Goal: Communication & Community: Ask a question

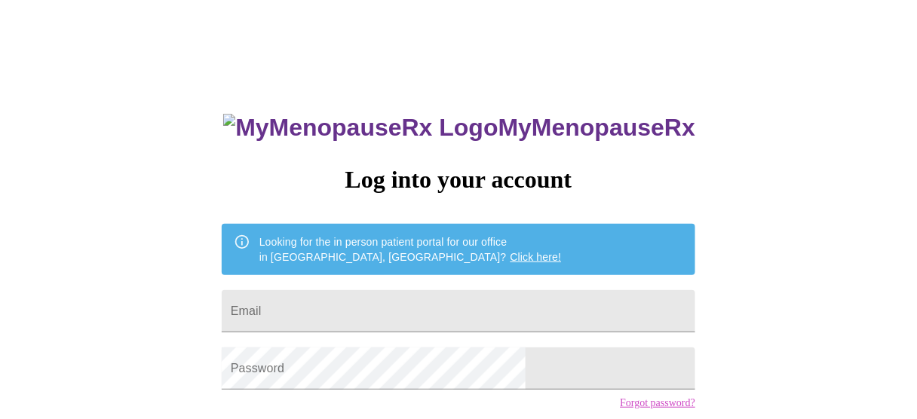
type input "[EMAIL_ADDRESS][DOMAIN_NAME]"
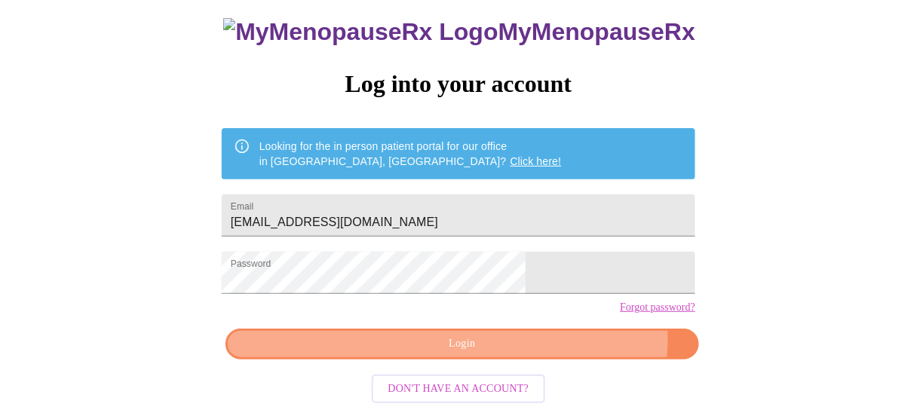
drag, startPoint x: 531, startPoint y: 346, endPoint x: 577, endPoint y: 345, distance: 45.2
click at [531, 347] on span "Login" at bounding box center [462, 344] width 439 height 19
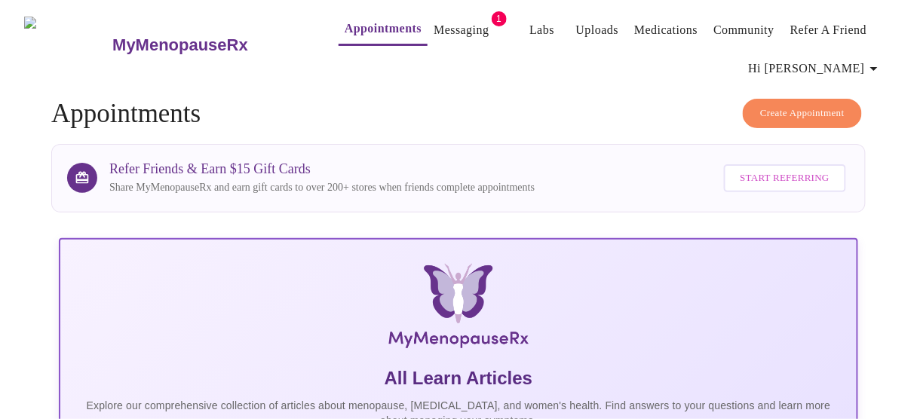
click at [433, 23] on link "Messaging" at bounding box center [460, 30] width 55 height 21
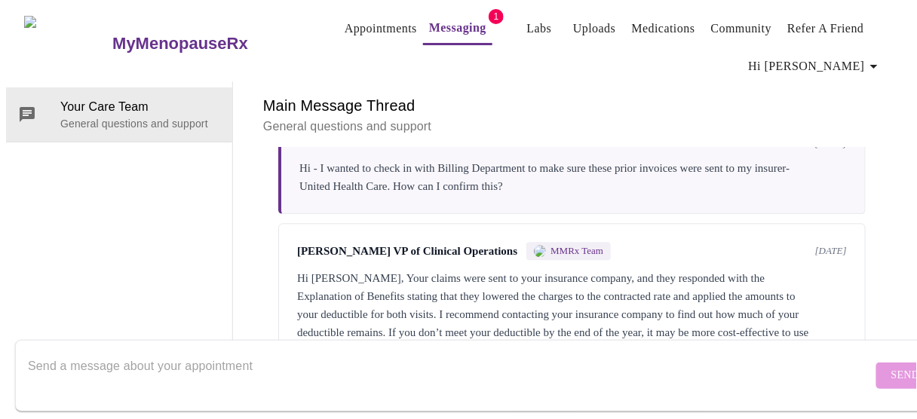
scroll to position [953, 0]
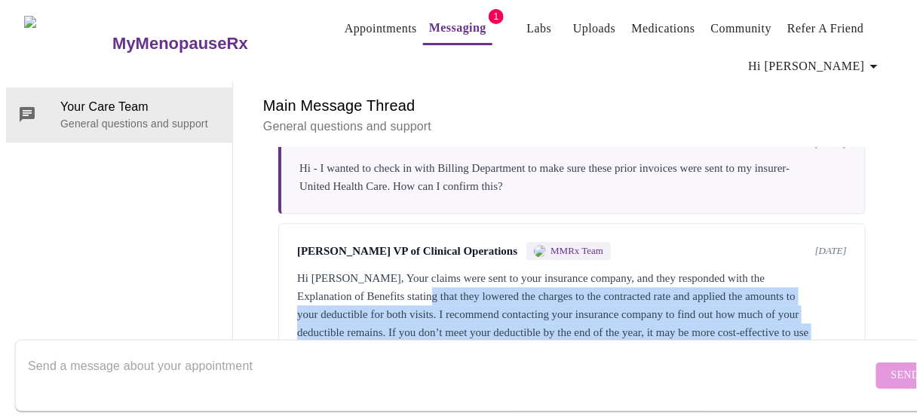
drag, startPoint x: 415, startPoint y: 216, endPoint x: 642, endPoint y: 268, distance: 231.9
click at [642, 269] on div "Hi [PERSON_NAME], Your claims were sent to your insurance company, and they res…" at bounding box center [572, 314] width 550 height 90
click at [565, 269] on div "Hi [PERSON_NAME], Your claims were sent to your insurance company, and they res…" at bounding box center [572, 314] width 550 height 90
click at [638, 269] on div "Hi [PERSON_NAME], Your claims were sent to your insurance company, and they res…" at bounding box center [572, 314] width 550 height 90
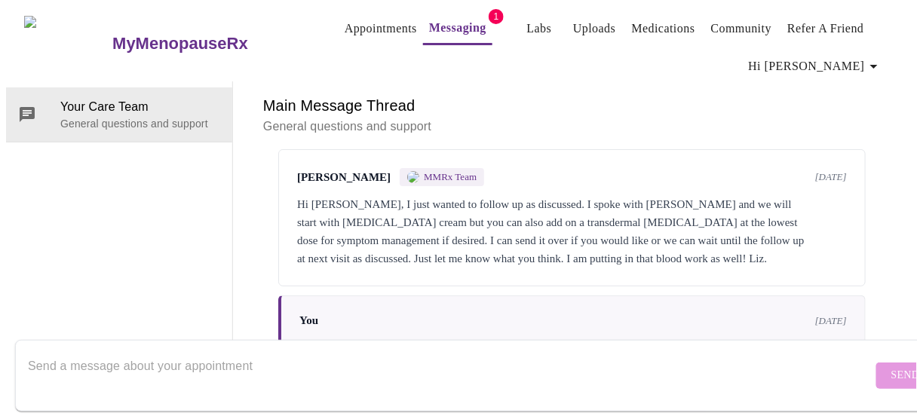
scroll to position [48, 0]
